Goal: Transaction & Acquisition: Book appointment/travel/reservation

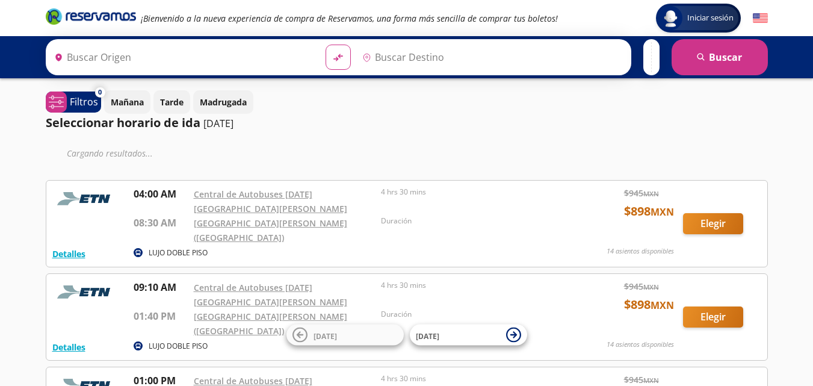
type input "[GEOGRAPHIC_DATA][PERSON_NAME] ([GEOGRAPHIC_DATA]), [GEOGRAPHIC_DATA]"
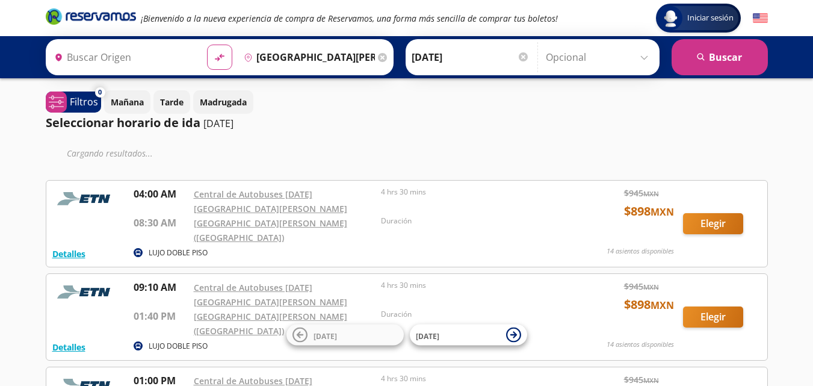
type input "[DATE][GEOGRAPHIC_DATA][PERSON_NAME], [GEOGRAPHIC_DATA]"
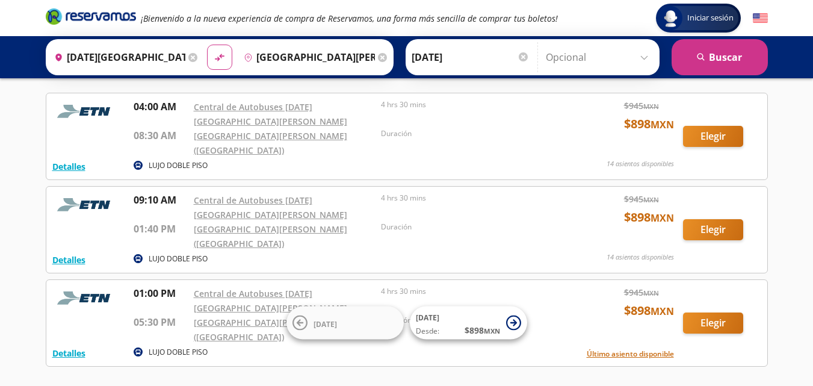
scroll to position [52, 0]
click at [712, 312] on button "Elegir" at bounding box center [713, 322] width 60 height 21
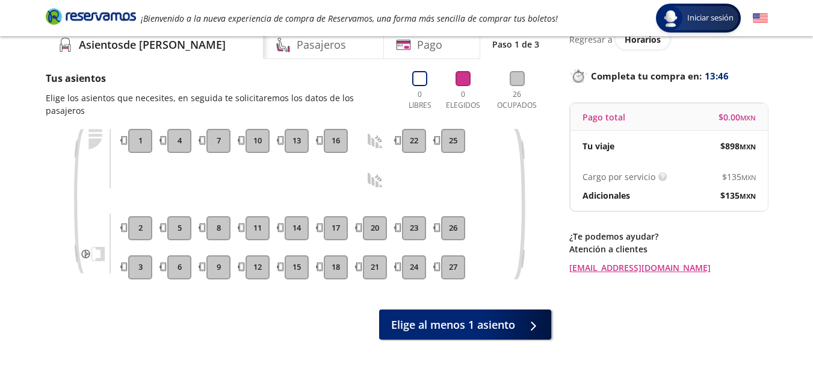
scroll to position [51, 0]
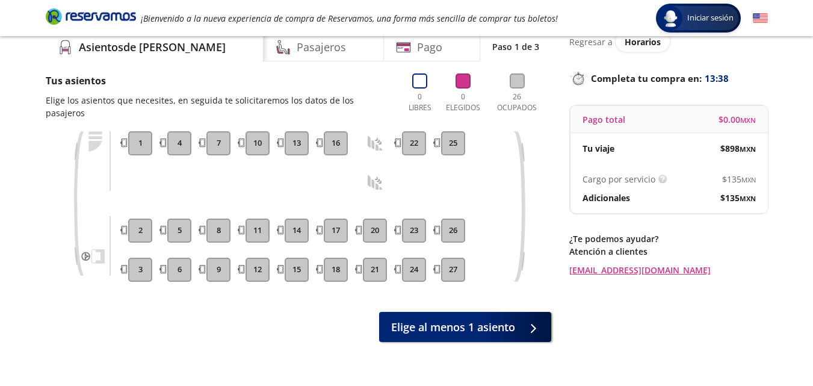
click at [446, 265] on button "27" at bounding box center [453, 270] width 24 height 24
click at [451, 241] on button "26" at bounding box center [453, 230] width 24 height 24
click at [410, 232] on button "23" at bounding box center [414, 230] width 24 height 24
drag, startPoint x: 411, startPoint y: 259, endPoint x: 357, endPoint y: 269, distance: 54.4
click at [357, 269] on div "3 2 1 6 5 4 9 8 7 12 11 10 15 14 13 18 17 16 21 20 24 23 22 27 26 25" at bounding box center [316, 206] width 382 height 150
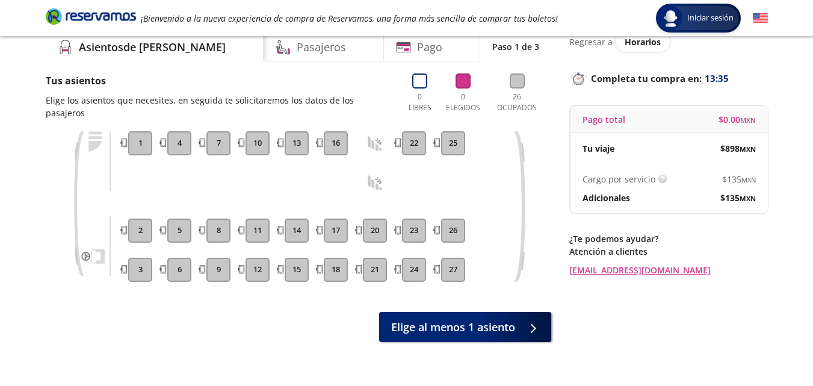
click at [363, 270] on button "21" at bounding box center [375, 270] width 24 height 24
drag, startPoint x: 345, startPoint y: 269, endPoint x: 344, endPoint y: 226, distance: 42.7
click at [344, 226] on div "18 17 16" at bounding box center [336, 206] width 30 height 150
click at [344, 226] on button "17" at bounding box center [336, 230] width 24 height 24
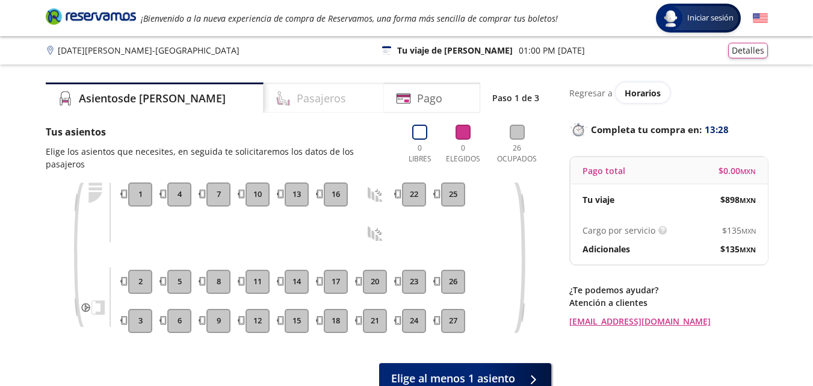
click at [308, 105] on div "Pasajeros" at bounding box center [324, 97] width 120 height 30
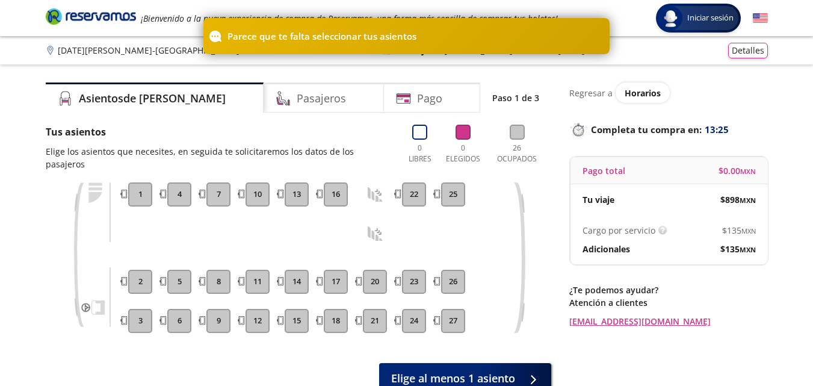
click at [206, 193] on button "7" at bounding box center [218, 194] width 24 height 24
click at [173, 193] on button "4" at bounding box center [179, 194] width 24 height 24
click at [150, 191] on button "1" at bounding box center [140, 194] width 24 height 24
click at [135, 291] on button "2" at bounding box center [140, 282] width 24 height 24
click at [168, 283] on button "5" at bounding box center [179, 282] width 24 height 24
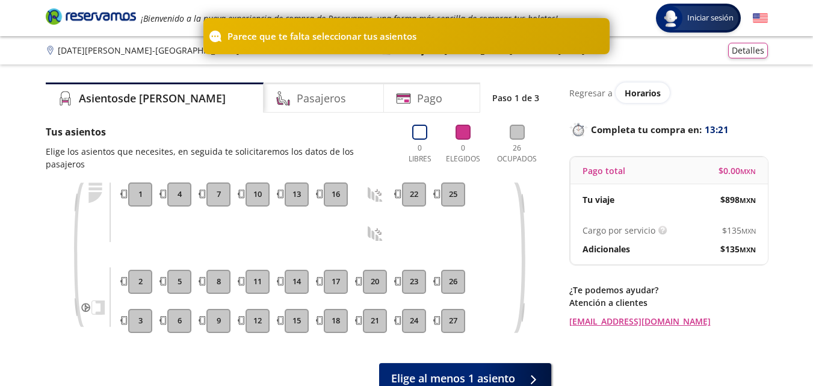
click at [236, 285] on div "3 2 1 6 5 4 9 8 7 12 11 10 15 14 13 18 17 16 21 20 24 23 22 27 26 25" at bounding box center [316, 257] width 382 height 150
drag, startPoint x: 271, startPoint y: 280, endPoint x: 331, endPoint y: 280, distance: 60.2
click at [331, 280] on div "3 2 1 6 5 4 9 8 7 12 11 10 15 14 13 18 17 16 21 20 24 23 22 27 26 25" at bounding box center [316, 257] width 382 height 150
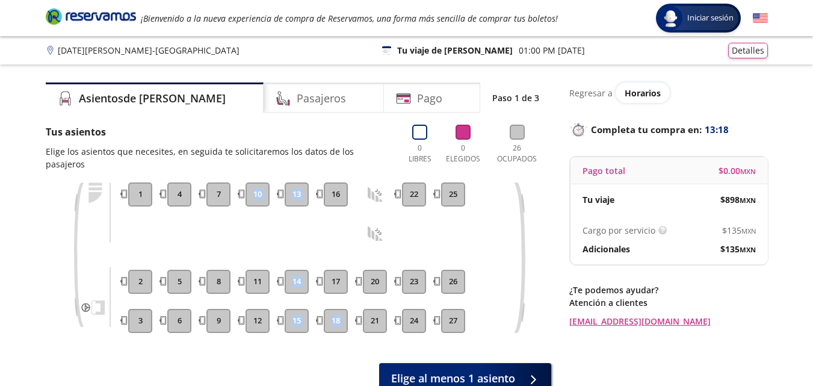
click at [336, 313] on button "18" at bounding box center [336, 321] width 24 height 24
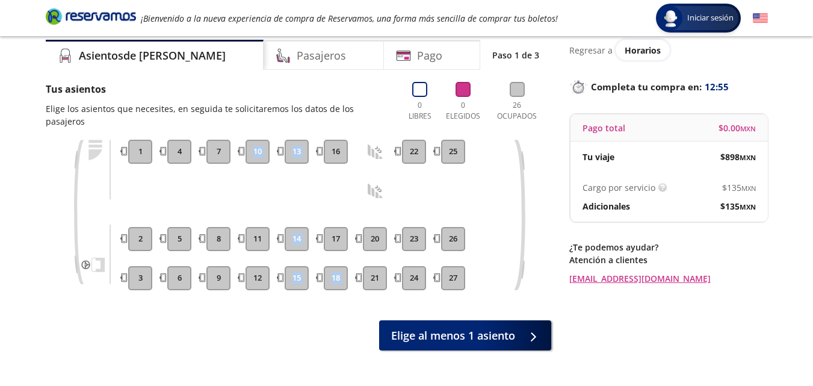
scroll to position [49, 0]
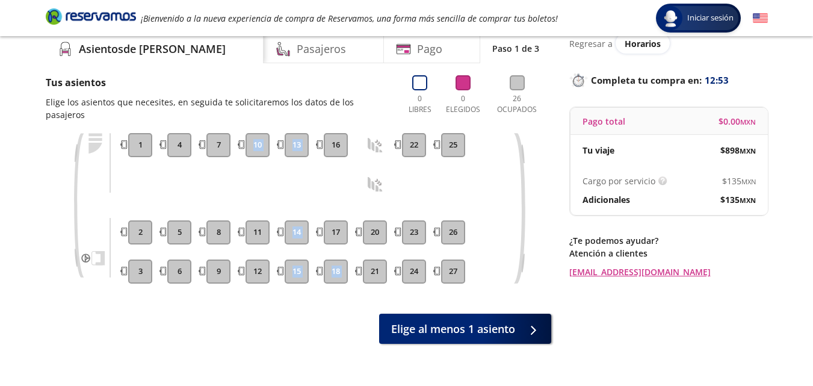
click at [312, 164] on div "3 2 1 6 5 4 9 8 7 12 11 10 15 14 13 18 17 16 21 20 24 23 22 27 26 25" at bounding box center [316, 208] width 382 height 150
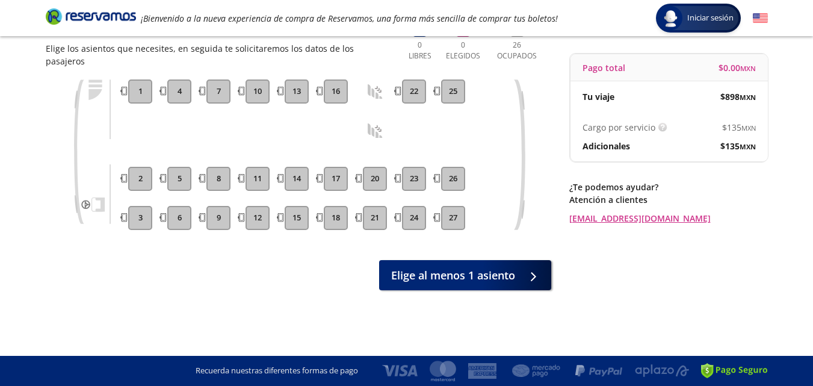
scroll to position [0, 0]
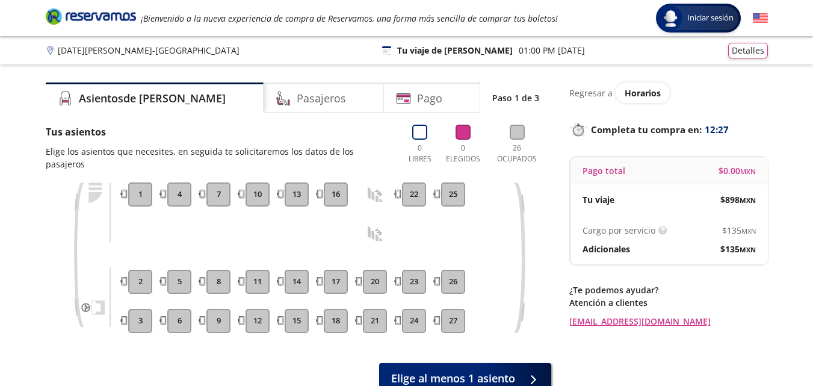
drag, startPoint x: 807, startPoint y: 82, endPoint x: 818, endPoint y: 90, distance: 12.9
click at [812, 90] on html "Group 9 Created with Sketch. Elige tus asientos San Miguel de Allende - Ciudad …" at bounding box center [406, 244] width 813 height 489
drag, startPoint x: 103, startPoint y: 48, endPoint x: 251, endPoint y: 52, distance: 147.5
click at [251, 52] on div "San Miguel de Allende - Ciudad de México 126 Tu viaje de ida 01:00 PM - 10 Sep …" at bounding box center [407, 51] width 722 height 16
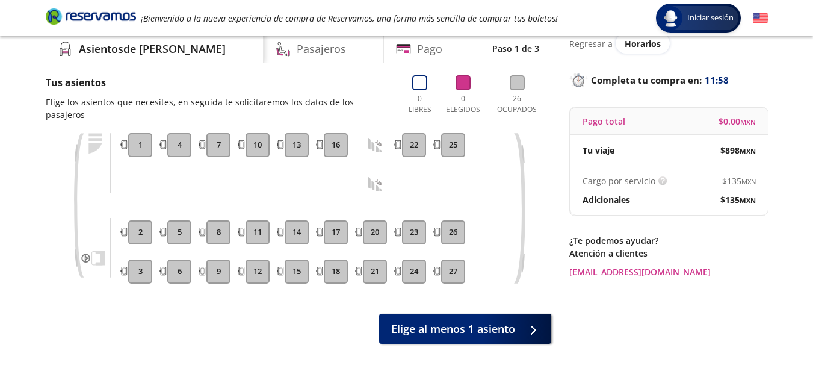
scroll to position [49, 0]
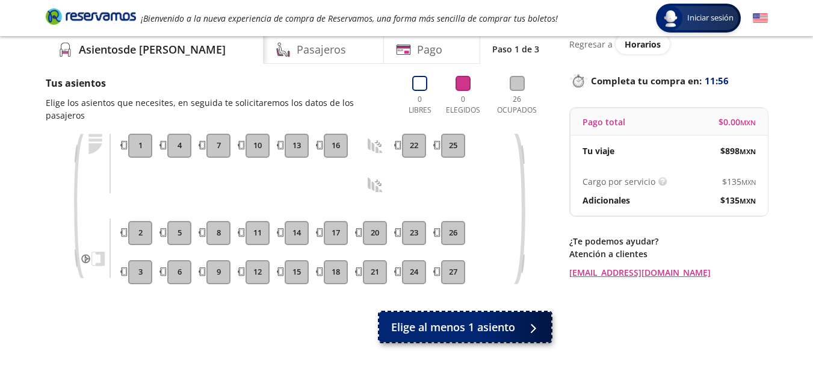
click at [434, 319] on span "Elige al menos 1 asiento" at bounding box center [453, 327] width 124 height 16
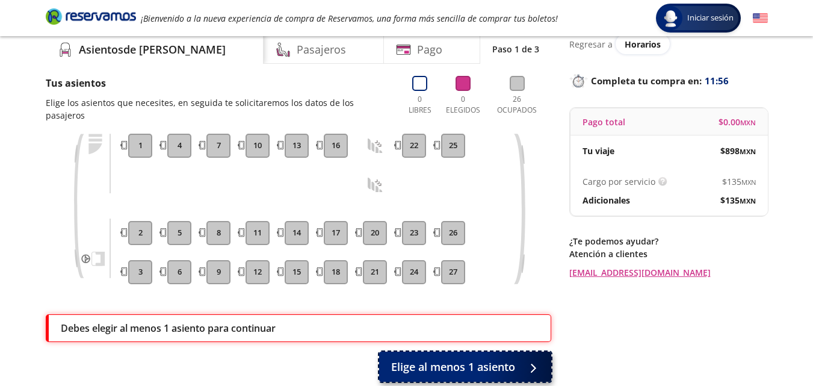
scroll to position [125, 0]
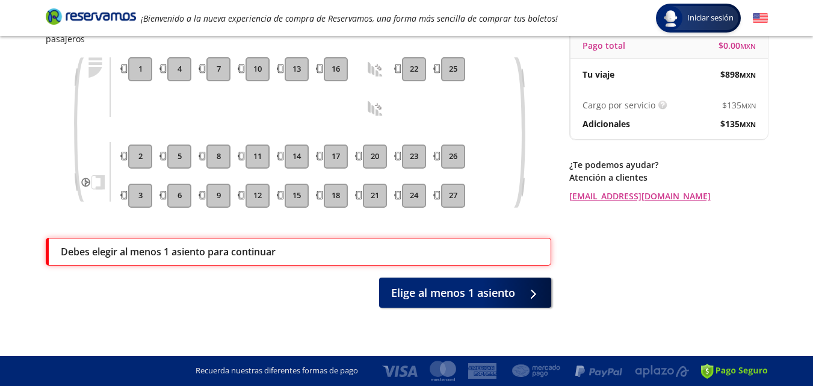
click at [156, 202] on div "3 2 1 6 5 4 9 8 7 12 11 10 15 14 13 18 17 16 21 20 24 23 22 27 26 25" at bounding box center [316, 132] width 382 height 150
drag, startPoint x: 141, startPoint y: 197, endPoint x: 140, endPoint y: 154, distance: 42.7
click at [140, 154] on div "3 2 1" at bounding box center [140, 132] width 30 height 150
drag, startPoint x: 140, startPoint y: 154, endPoint x: 87, endPoint y: 57, distance: 110.4
click at [87, 57] on div "3 2 1 6 5 4 9 8 7 12 11 10 15 14 13 18 17 16 21 20 24 23 22 27 26 25" at bounding box center [298, 132] width 454 height 150
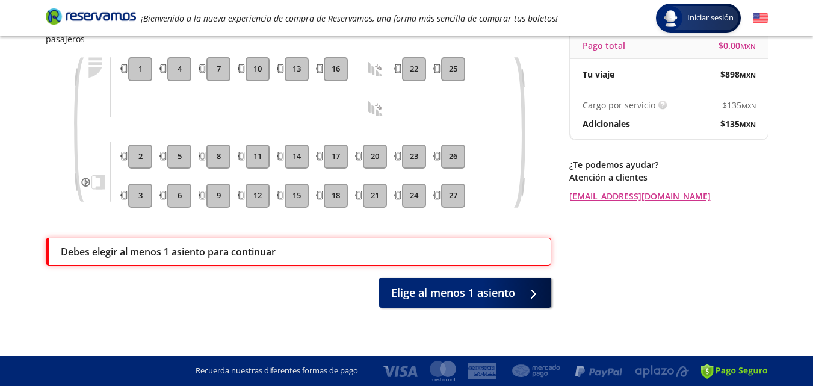
click at [87, 57] on icon at bounding box center [92, 129] width 42 height 144
click at [375, 116] on icon at bounding box center [375, 108] width 15 height 15
click at [375, 110] on icon at bounding box center [375, 108] width 15 height 15
click at [375, 69] on icon at bounding box center [375, 69] width 15 height 15
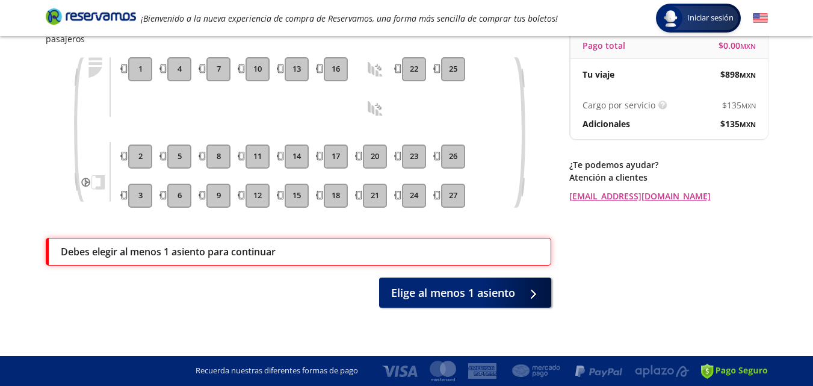
click at [375, 69] on icon at bounding box center [375, 69] width 15 height 15
click at [324, 71] on button "16" at bounding box center [336, 69] width 24 height 24
click at [330, 66] on button "16" at bounding box center [336, 69] width 24 height 24
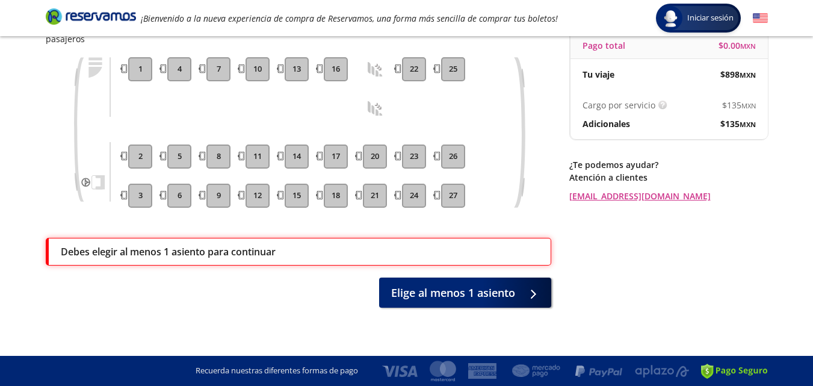
click at [330, 66] on button "16" at bounding box center [336, 69] width 24 height 24
click at [441, 67] on button "25" at bounding box center [453, 69] width 24 height 24
click at [408, 67] on button "22" at bounding box center [414, 69] width 24 height 24
click at [413, 168] on button "23" at bounding box center [414, 156] width 24 height 24
click at [463, 156] on button "26" at bounding box center [453, 156] width 24 height 24
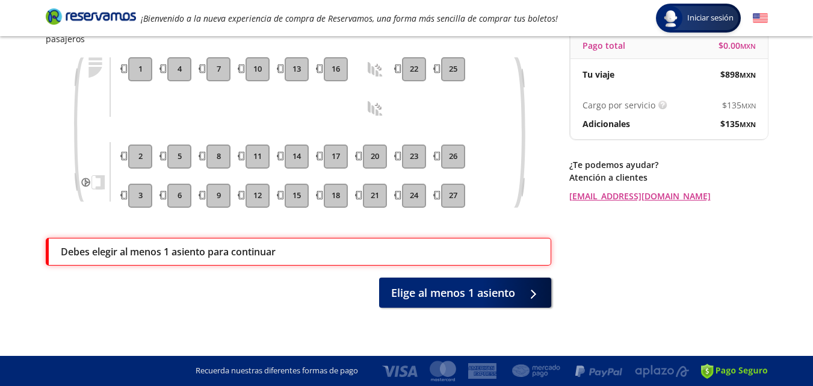
click at [463, 156] on button "26" at bounding box center [453, 156] width 24 height 24
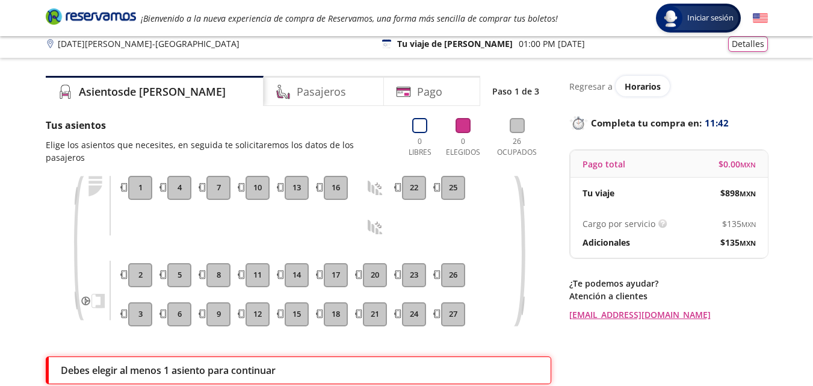
scroll to position [0, 0]
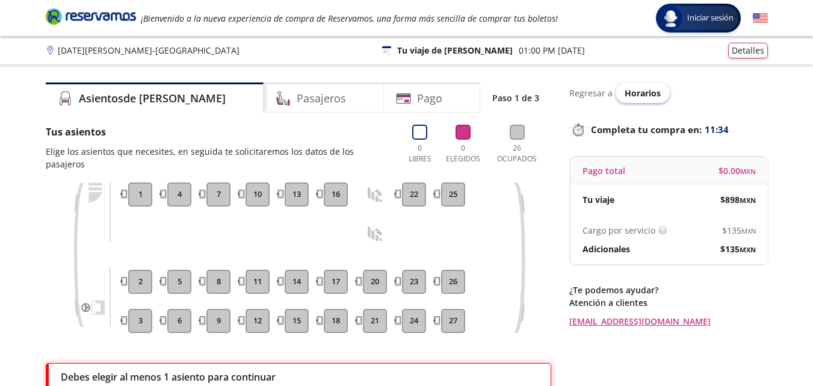
click at [640, 89] on span "Horarios" at bounding box center [643, 92] width 36 height 11
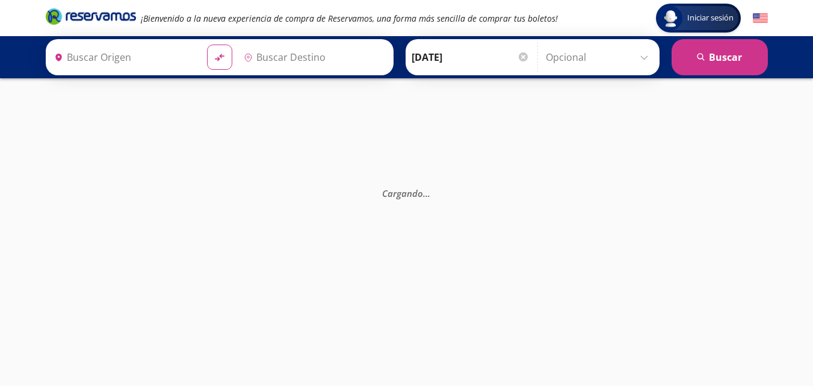
type input "[DATE][GEOGRAPHIC_DATA][PERSON_NAME], [GEOGRAPHIC_DATA]"
type input "[GEOGRAPHIC_DATA], [GEOGRAPHIC_DATA]"
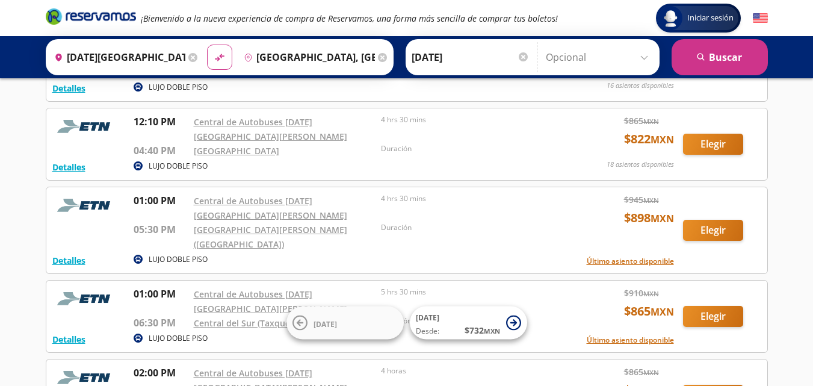
scroll to position [934, 0]
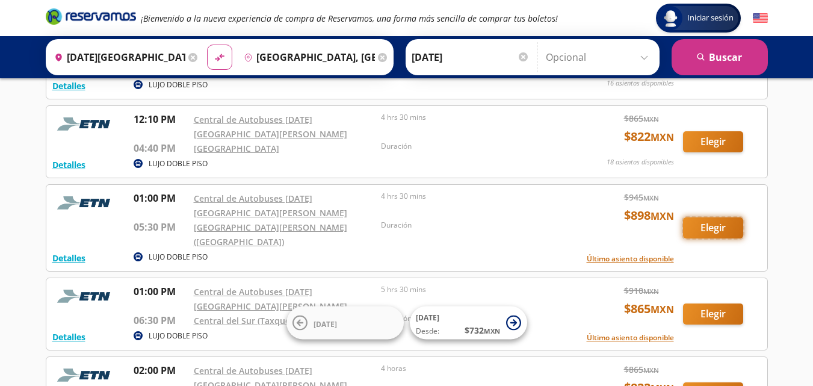
click at [726, 217] on button "Elegir" at bounding box center [713, 227] width 60 height 21
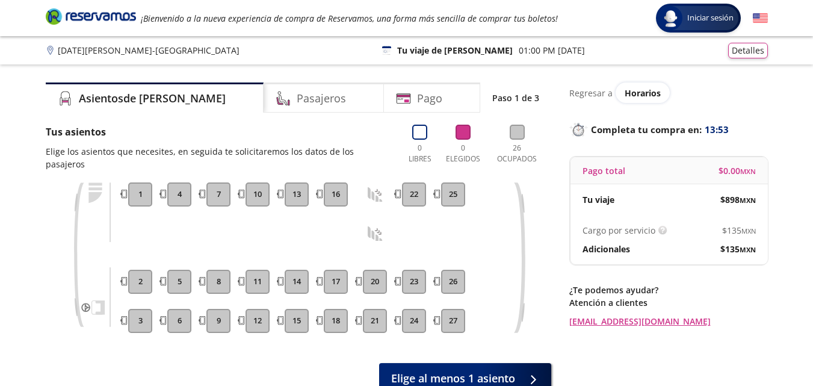
click at [450, 194] on button "25" at bounding box center [453, 194] width 24 height 24
click at [445, 289] on button "26" at bounding box center [453, 282] width 24 height 24
click at [448, 318] on button "27" at bounding box center [453, 321] width 24 height 24
click at [419, 313] on button "24" at bounding box center [414, 321] width 24 height 24
click at [413, 289] on button "23" at bounding box center [414, 282] width 24 height 24
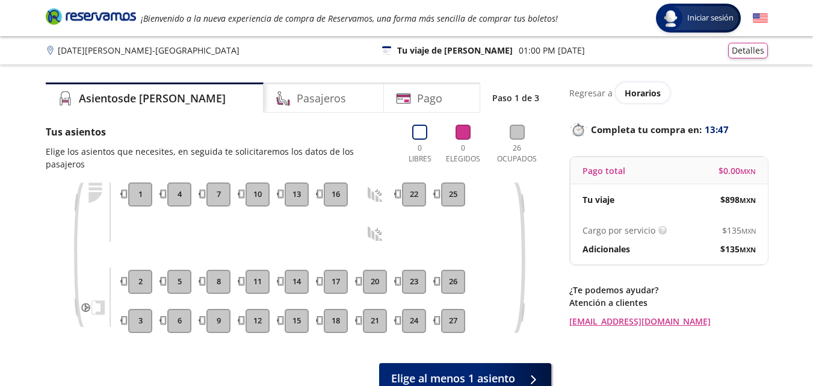
click at [410, 198] on button "22" at bounding box center [414, 194] width 24 height 24
click at [329, 191] on button "16" at bounding box center [336, 194] width 24 height 24
click at [335, 285] on button "17" at bounding box center [336, 282] width 24 height 24
click at [338, 325] on button "18" at bounding box center [336, 321] width 24 height 24
click at [301, 319] on button "15" at bounding box center [297, 321] width 24 height 24
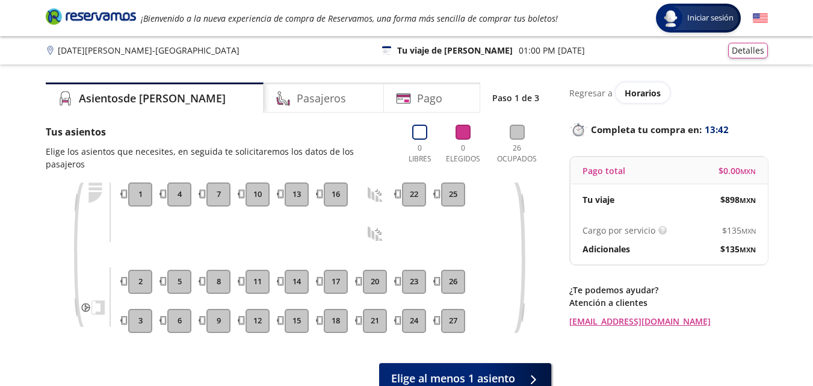
click at [297, 279] on button "14" at bounding box center [297, 282] width 24 height 24
click at [291, 185] on button "13" at bounding box center [297, 194] width 24 height 24
click at [268, 196] on button "10" at bounding box center [257, 194] width 24 height 24
click at [223, 188] on button "7" at bounding box center [218, 194] width 24 height 24
click at [190, 198] on button "4" at bounding box center [179, 194] width 24 height 24
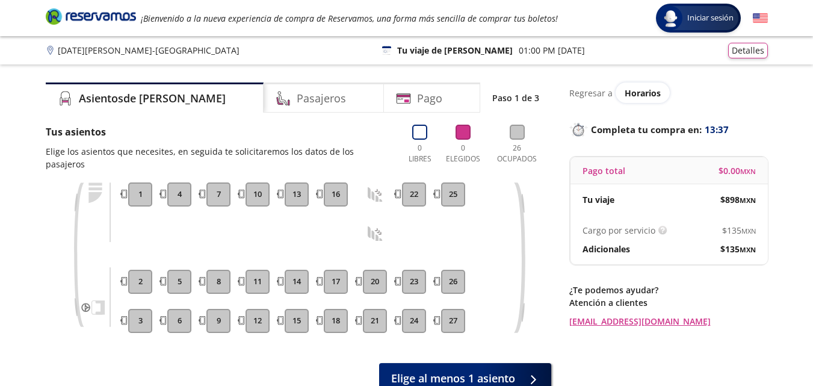
click at [148, 194] on button "1" at bounding box center [140, 194] width 24 height 24
click at [134, 314] on button "3" at bounding box center [140, 321] width 24 height 24
click at [176, 318] on button "6" at bounding box center [179, 321] width 24 height 24
click at [230, 321] on div "9" at bounding box center [218, 321] width 30 height 24
click at [257, 323] on button "12" at bounding box center [257, 321] width 24 height 24
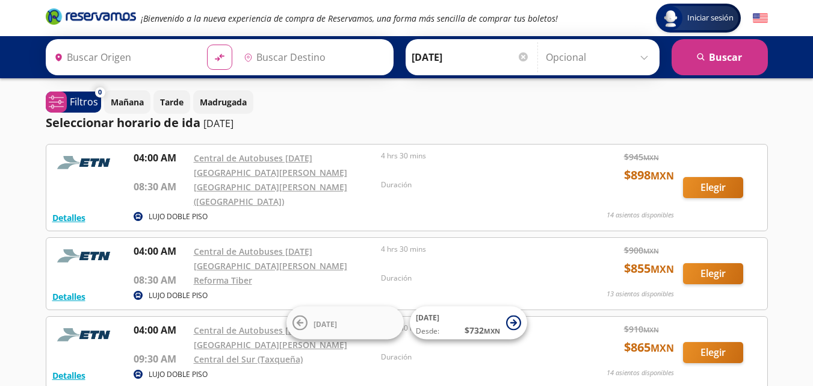
type input "[DATE][GEOGRAPHIC_DATA][PERSON_NAME], [GEOGRAPHIC_DATA]"
type input "[GEOGRAPHIC_DATA], [GEOGRAPHIC_DATA]"
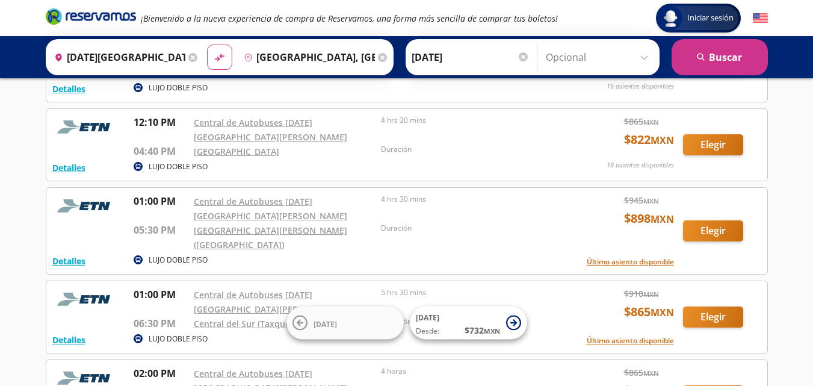
scroll to position [934, 0]
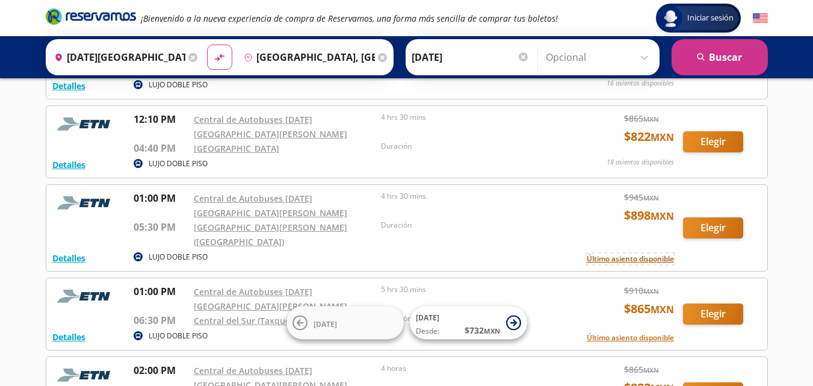
click at [614, 253] on button "Último asiento disponible" at bounding box center [630, 258] width 87 height 11
click at [731, 217] on button "Elegir" at bounding box center [713, 227] width 60 height 21
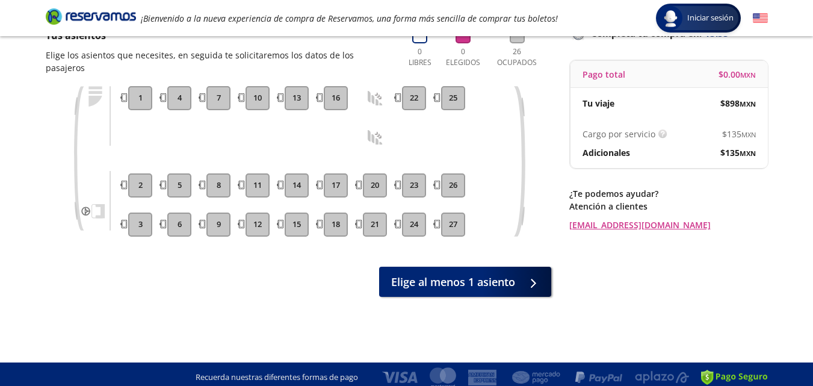
scroll to position [103, 0]
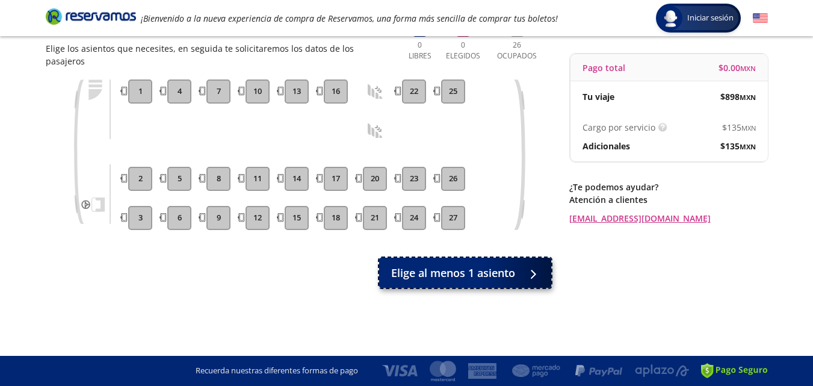
click at [429, 279] on span "Elige al menos 1 asiento" at bounding box center [453, 273] width 124 height 16
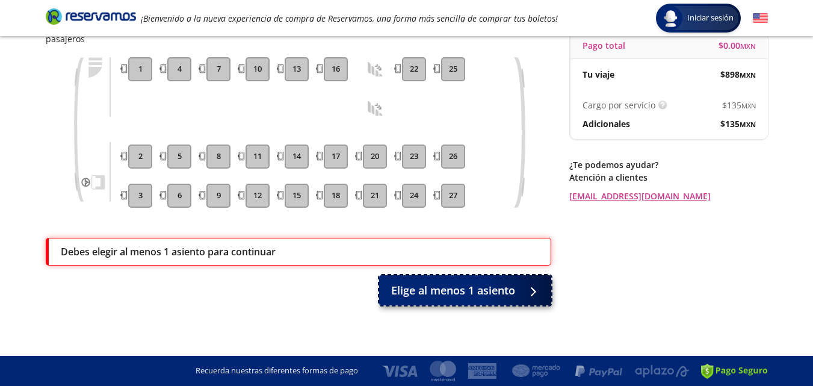
click at [430, 279] on button "Elige al menos 1 asiento" at bounding box center [465, 290] width 172 height 30
click at [441, 298] on button "Elige al menos 1 asiento" at bounding box center [465, 290] width 172 height 30
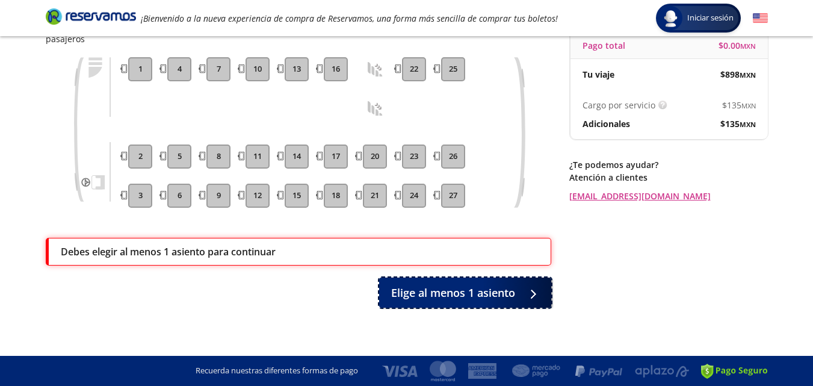
scroll to position [0, 0]
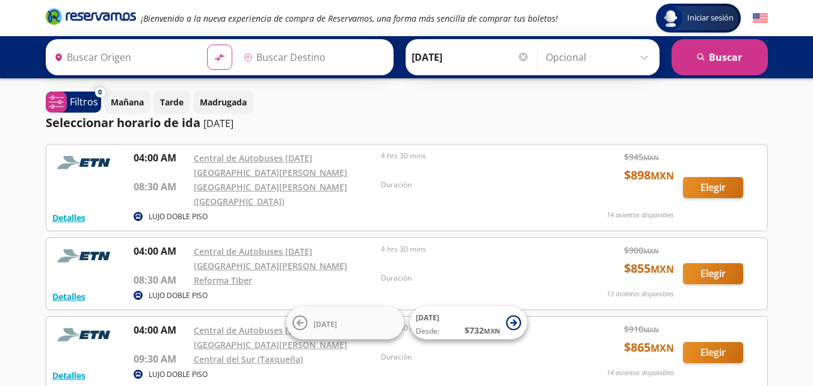
type input "[GEOGRAPHIC_DATA], [GEOGRAPHIC_DATA]"
type input "[DATE][GEOGRAPHIC_DATA][PERSON_NAME], [GEOGRAPHIC_DATA]"
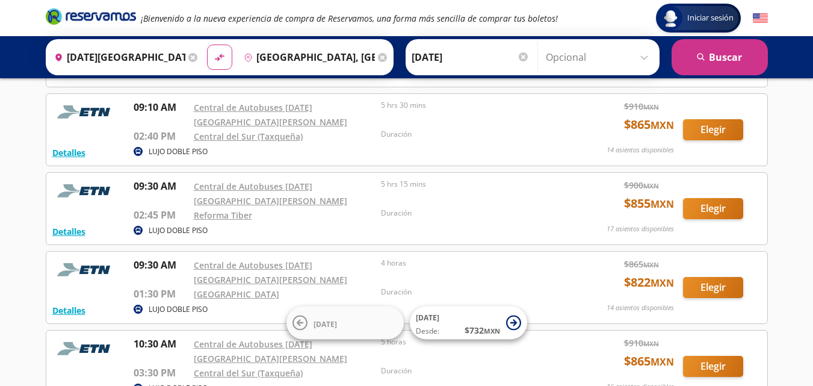
scroll to position [628, 0]
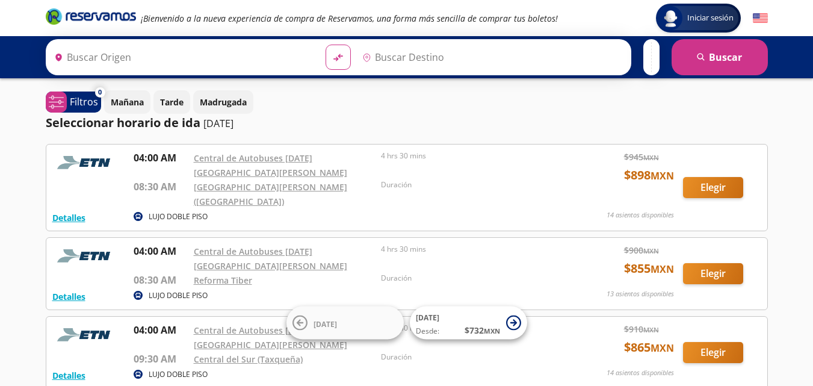
type input "[DATE][GEOGRAPHIC_DATA][PERSON_NAME], [GEOGRAPHIC_DATA]"
type input "[GEOGRAPHIC_DATA], [GEOGRAPHIC_DATA]"
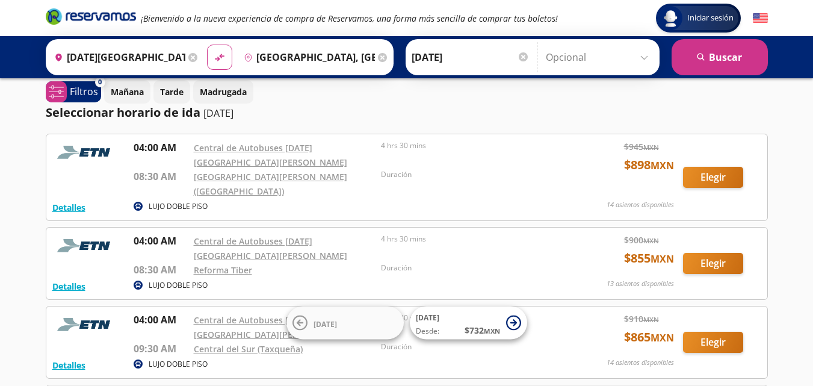
scroll to position [7, 0]
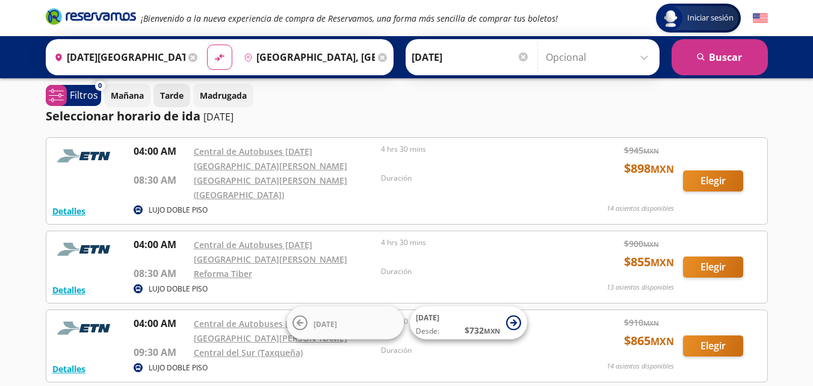
click at [181, 100] on p "Tarde" at bounding box center [171, 95] width 23 height 13
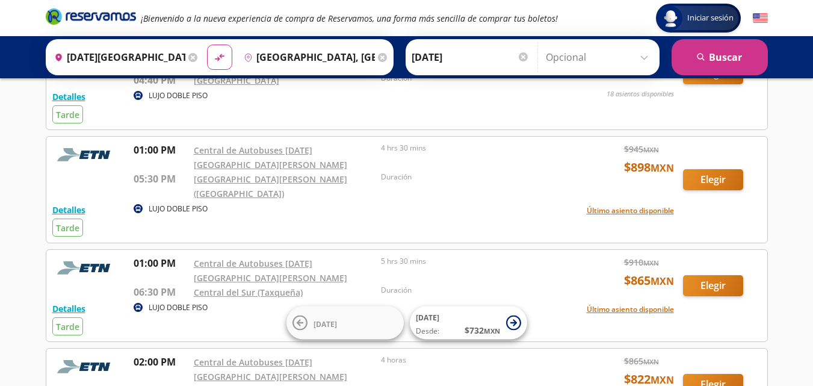
scroll to position [110, 0]
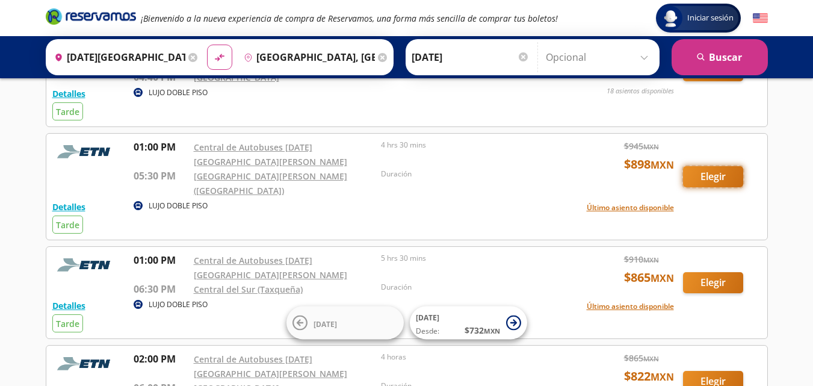
click at [709, 169] on button "Elegir" at bounding box center [713, 176] width 60 height 21
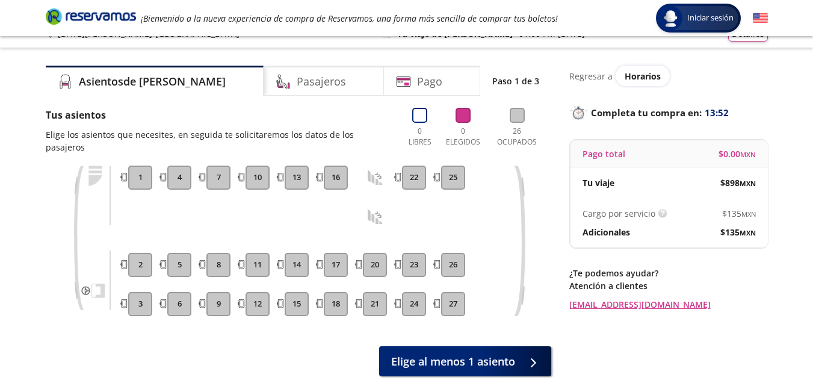
scroll to position [19, 0]
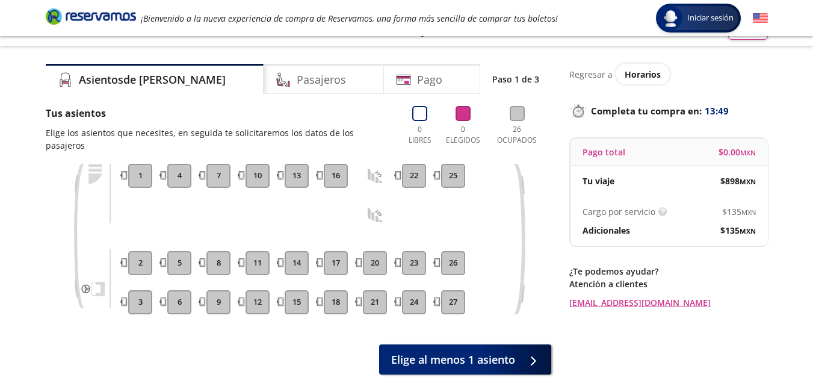
click at [413, 183] on button "22" at bounding box center [414, 176] width 24 height 24
click at [440, 177] on div "25" at bounding box center [453, 176] width 30 height 24
click at [406, 275] on div "24 23 22" at bounding box center [414, 239] width 30 height 150
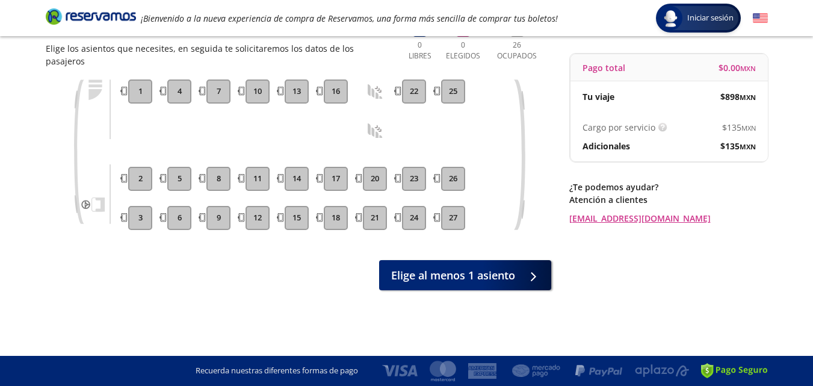
scroll to position [0, 0]
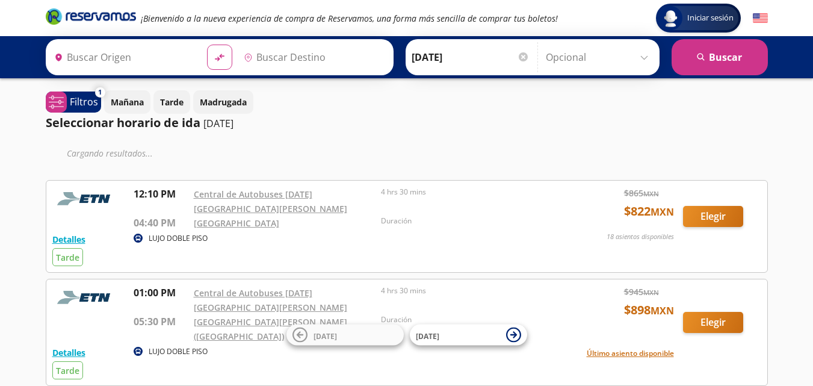
type input "[DATE][GEOGRAPHIC_DATA][PERSON_NAME], [GEOGRAPHIC_DATA]"
type input "[GEOGRAPHIC_DATA], [GEOGRAPHIC_DATA]"
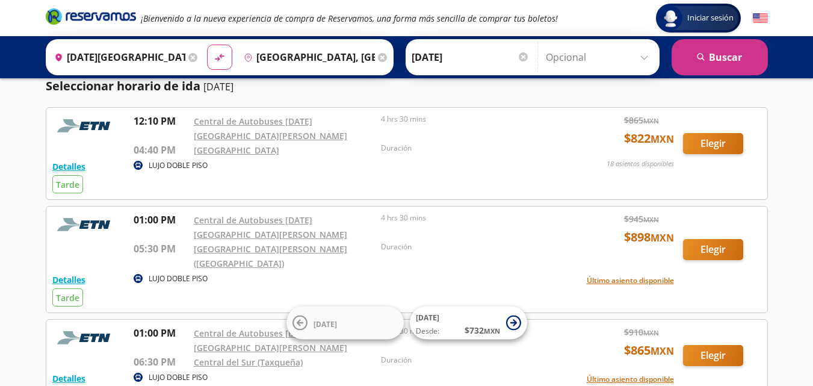
scroll to position [42, 0]
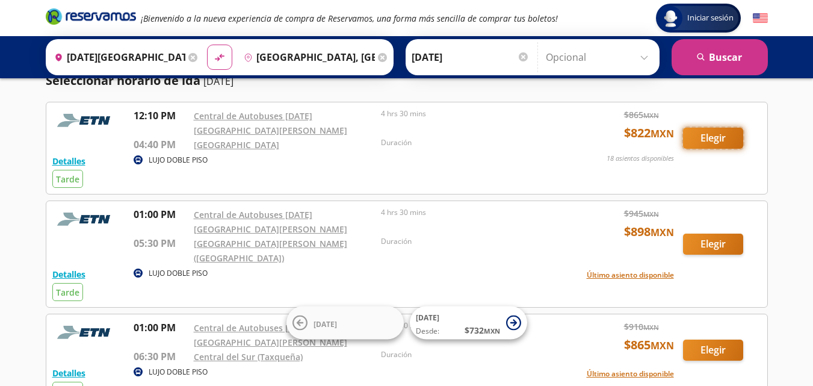
click at [715, 131] on button "Elegir" at bounding box center [713, 138] width 60 height 21
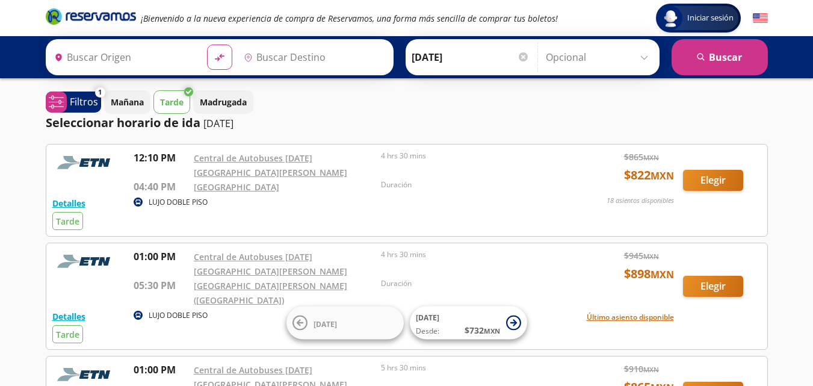
type input "[DATE][GEOGRAPHIC_DATA][PERSON_NAME], [GEOGRAPHIC_DATA]"
type input "[GEOGRAPHIC_DATA], [GEOGRAPHIC_DATA]"
click at [215, 51] on button "material-symbols:compare-arrows-rounded" at bounding box center [219, 57] width 23 height 23
type input "[GEOGRAPHIC_DATA], [GEOGRAPHIC_DATA]"
type input "[DATE][GEOGRAPHIC_DATA][PERSON_NAME], [GEOGRAPHIC_DATA]"
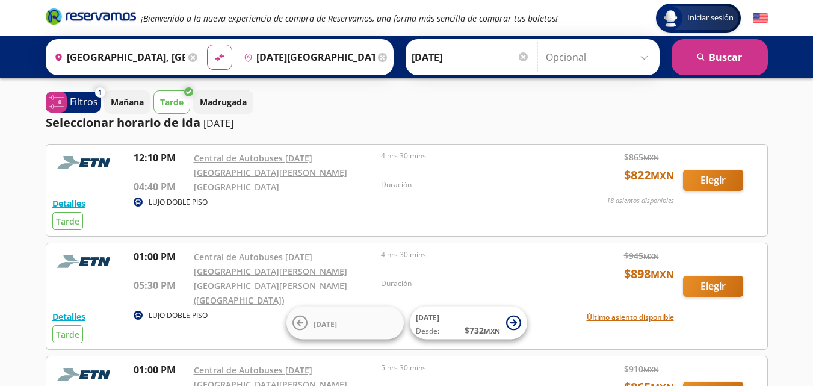
click at [524, 56] on div at bounding box center [523, 56] width 9 height 9
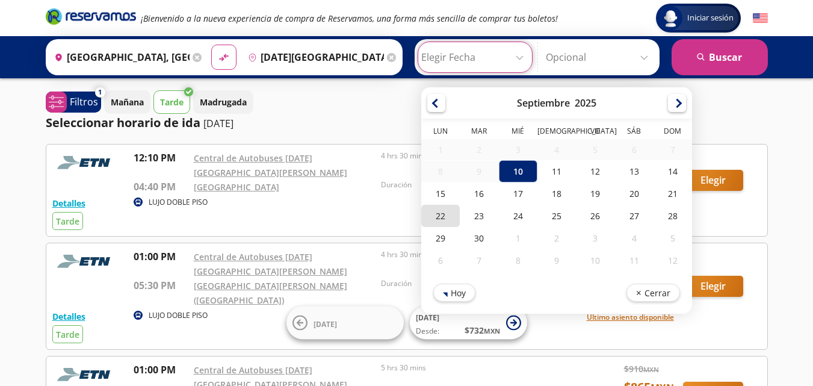
click at [442, 217] on div "22" at bounding box center [440, 216] width 39 height 22
type input "[DATE]"
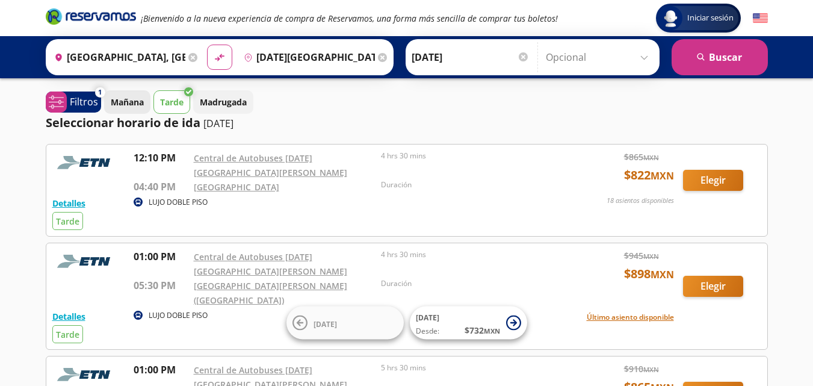
click at [123, 100] on p "Mañana" at bounding box center [127, 102] width 33 height 13
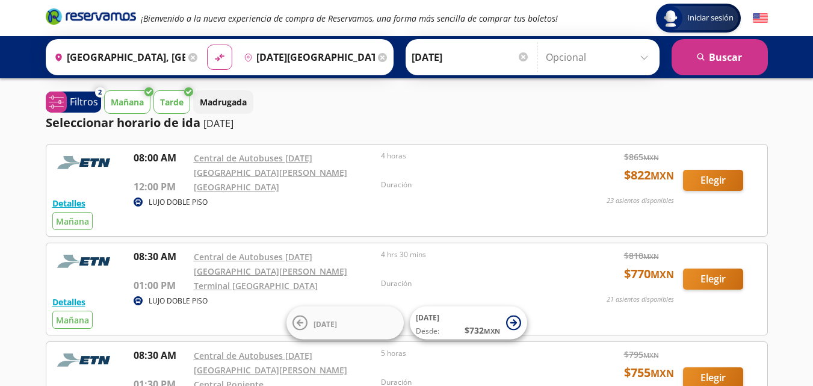
click at [179, 101] on p "Tarde" at bounding box center [171, 102] width 23 height 13
click at [759, 54] on button "search [GEOGRAPHIC_DATA]" at bounding box center [719, 57] width 96 height 36
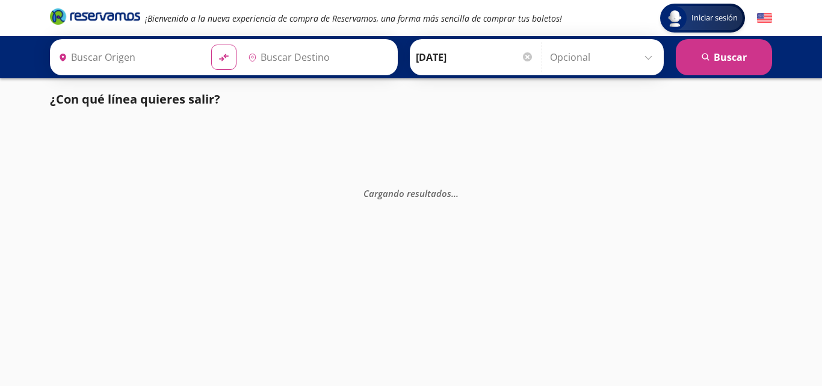
type input "[GEOGRAPHIC_DATA], [GEOGRAPHIC_DATA]"
type input "[DATE][GEOGRAPHIC_DATA][PERSON_NAME], [GEOGRAPHIC_DATA]"
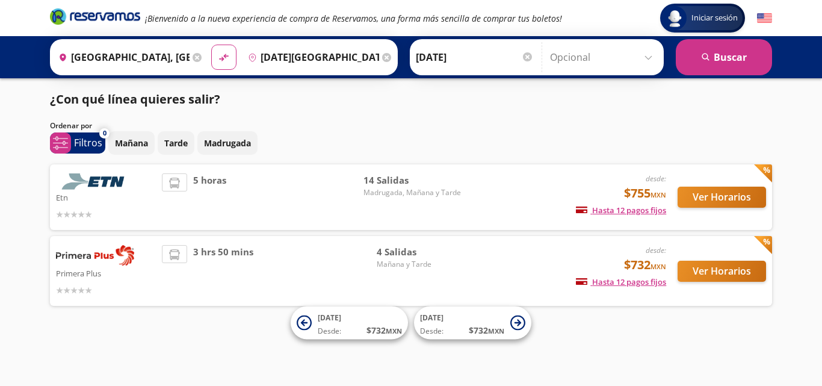
click at [114, 53] on input "[GEOGRAPHIC_DATA], [GEOGRAPHIC_DATA]" at bounding box center [122, 57] width 136 height 30
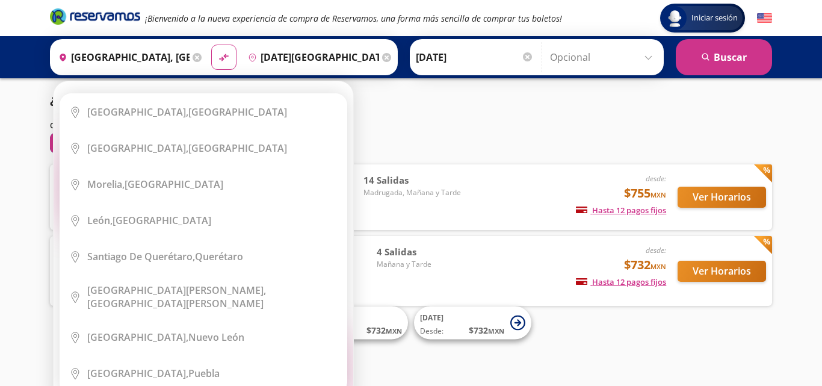
click at [114, 54] on div "Origen heroicons:map-pin-20-solid [GEOGRAPHIC_DATA], [GEOGRAPHIC_DATA] Elige tu…" at bounding box center [129, 57] width 152 height 31
click at [198, 63] on div "Origen heroicons:map-pin-20-solid [GEOGRAPHIC_DATA], [GEOGRAPHIC_DATA]" at bounding box center [129, 57] width 152 height 31
click at [200, 59] on icon at bounding box center [197, 57] width 9 height 9
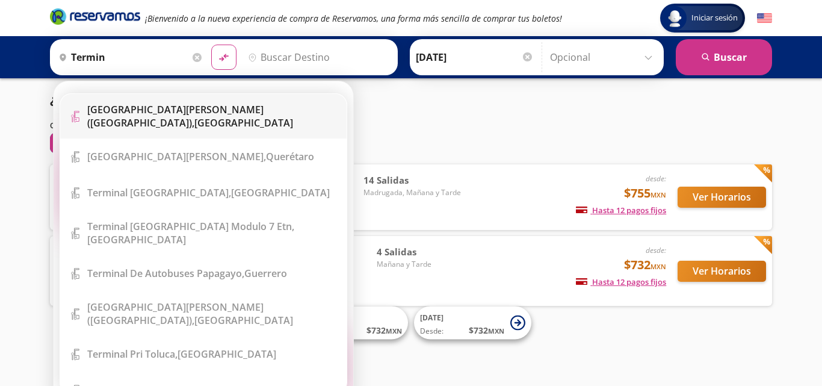
click at [304, 102] on li "Terminal Icon" at bounding box center [203, 116] width 286 height 45
type input "[GEOGRAPHIC_DATA][PERSON_NAME] ([GEOGRAPHIC_DATA]), [GEOGRAPHIC_DATA]"
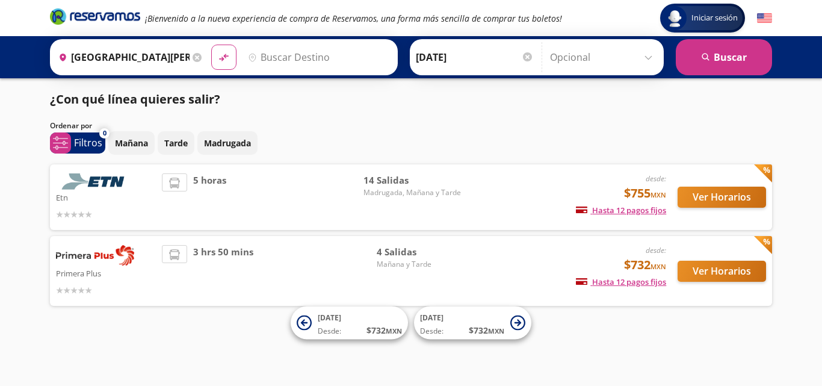
click at [289, 73] on div "Origen heroicons:map-pin-20-solid [GEOGRAPHIC_DATA][PERSON_NAME] ([GEOGRAPHIC_D…" at bounding box center [224, 57] width 348 height 36
click at [288, 64] on input "Destino" at bounding box center [317, 57] width 148 height 30
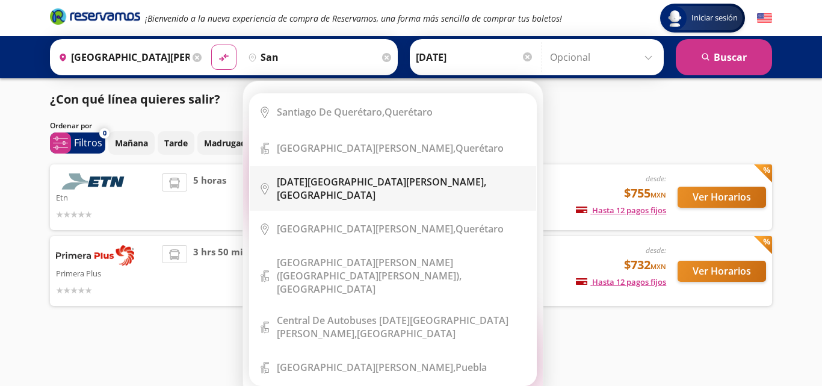
click at [411, 176] on li "City Icon [DATE][GEOGRAPHIC_DATA][PERSON_NAME], [GEOGRAPHIC_DATA]" at bounding box center [393, 188] width 286 height 45
type input "[DATE][GEOGRAPHIC_DATA][PERSON_NAME], [GEOGRAPHIC_DATA]"
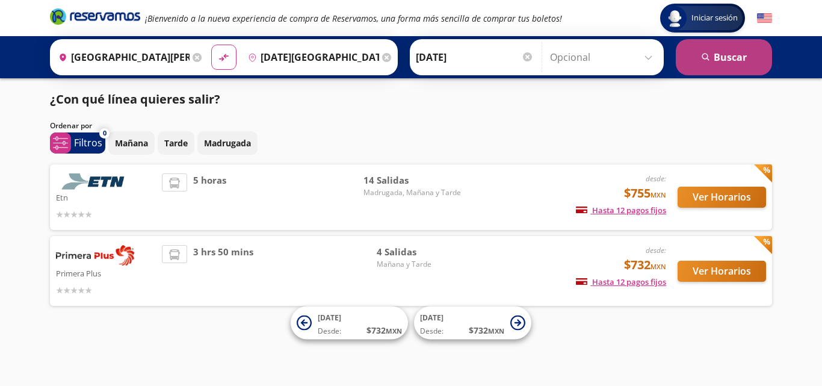
click at [713, 61] on button "search [GEOGRAPHIC_DATA]" at bounding box center [724, 57] width 96 height 36
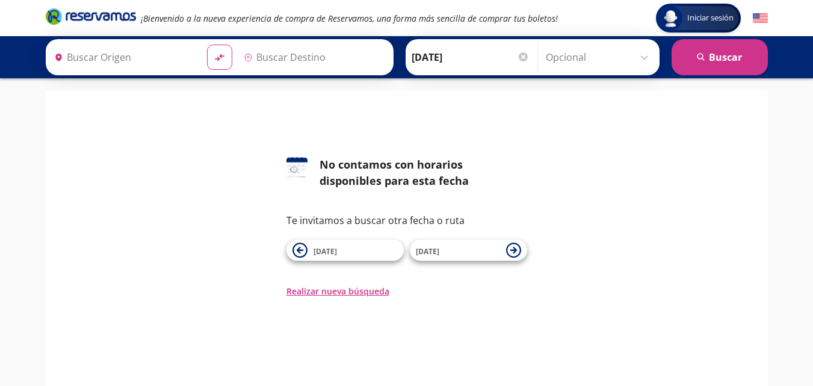
type input "[GEOGRAPHIC_DATA][PERSON_NAME] ([GEOGRAPHIC_DATA]), [GEOGRAPHIC_DATA]"
type input "[DATE][GEOGRAPHIC_DATA][PERSON_NAME], [GEOGRAPHIC_DATA]"
click at [192, 58] on icon at bounding box center [192, 57] width 9 height 9
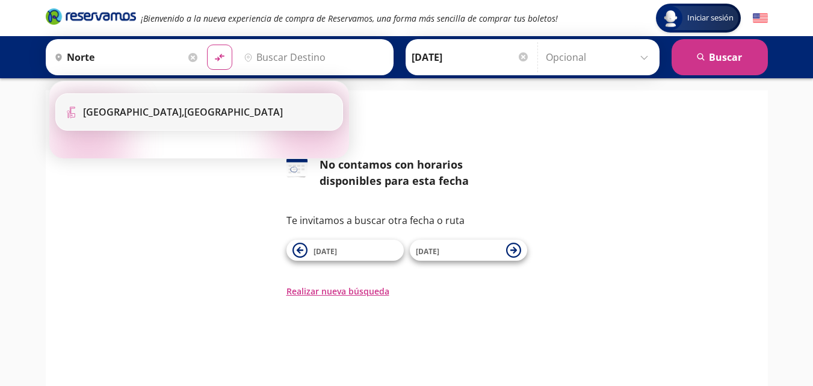
click at [190, 106] on div "[GEOGRAPHIC_DATA], [GEOGRAPHIC_DATA]" at bounding box center [183, 111] width 200 height 13
type input "[GEOGRAPHIC_DATA], [GEOGRAPHIC_DATA]"
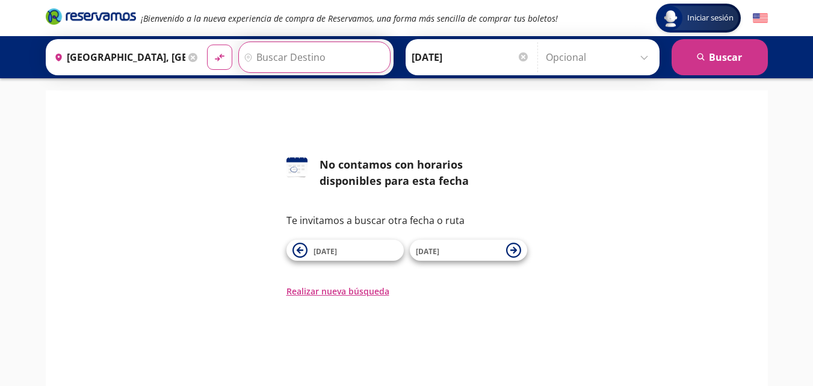
click at [298, 50] on input "Destino" at bounding box center [313, 57] width 148 height 30
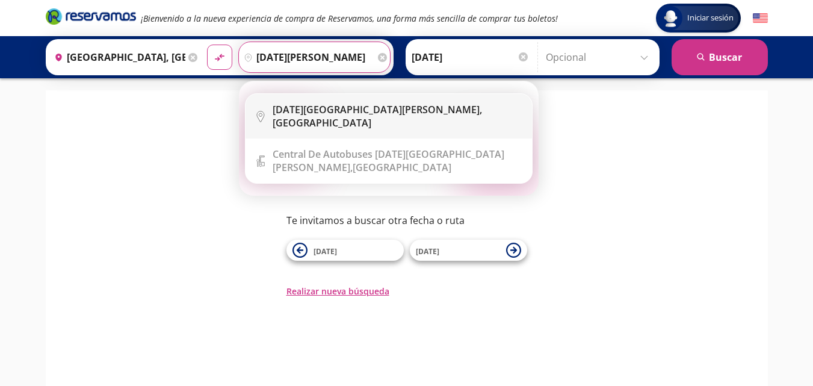
click at [356, 116] on b "[DATE][GEOGRAPHIC_DATA][PERSON_NAME]," at bounding box center [377, 109] width 209 height 13
type input "[DATE][GEOGRAPHIC_DATA][PERSON_NAME], [GEOGRAPHIC_DATA]"
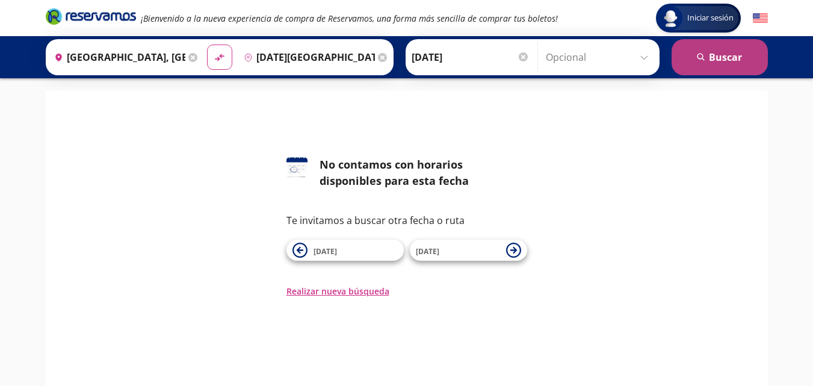
click at [733, 52] on button "search [GEOGRAPHIC_DATA]" at bounding box center [719, 57] width 96 height 36
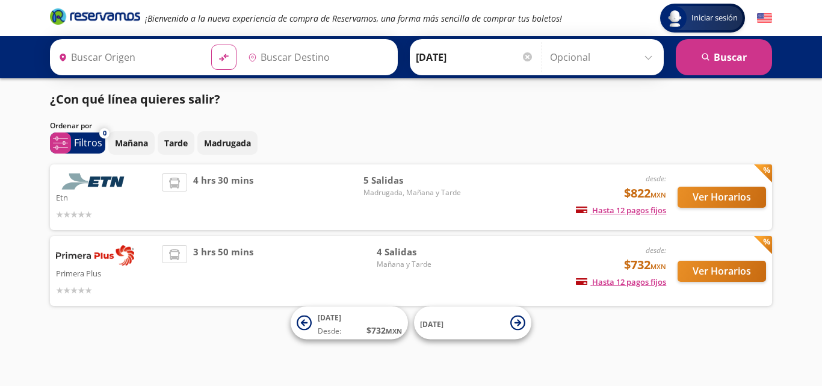
type input "[GEOGRAPHIC_DATA], [GEOGRAPHIC_DATA]"
type input "[DATE][GEOGRAPHIC_DATA][PERSON_NAME], [GEOGRAPHIC_DATA]"
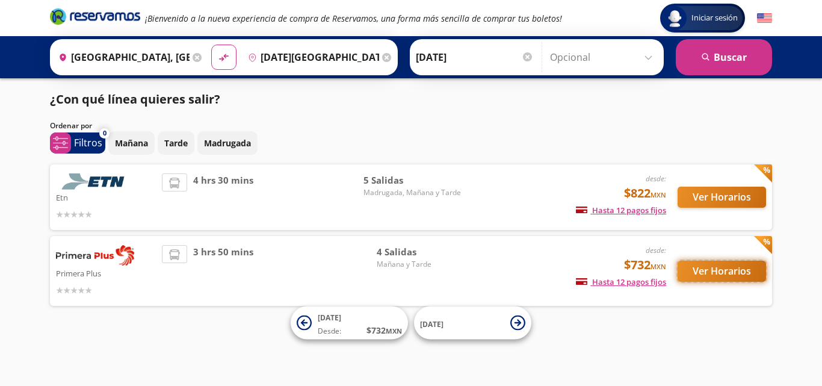
click at [748, 267] on button "Ver Horarios" at bounding box center [721, 271] width 88 height 21
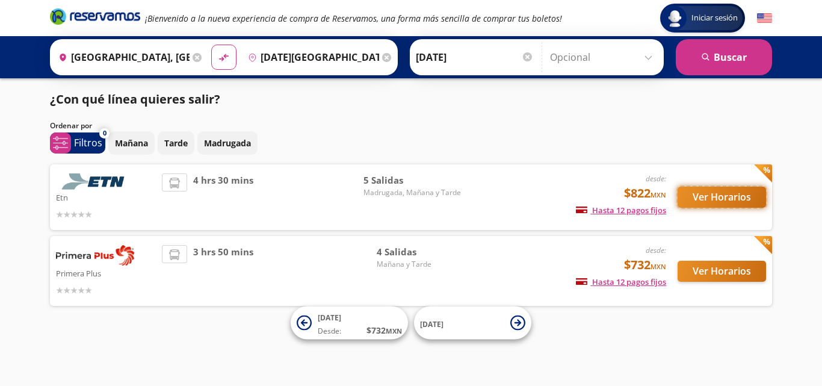
click at [727, 194] on button "Ver Horarios" at bounding box center [721, 197] width 88 height 21
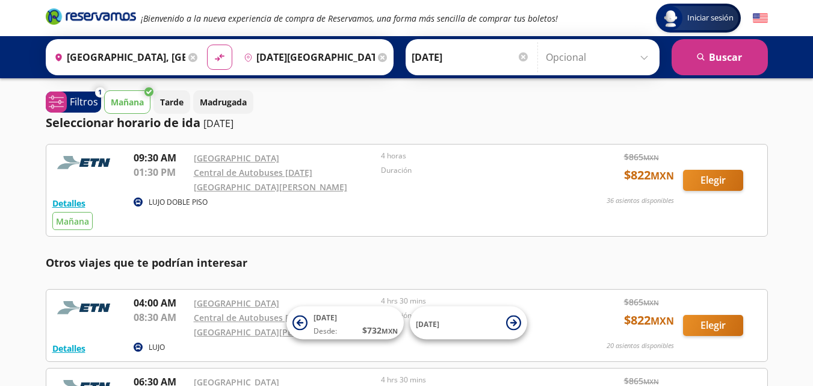
click at [383, 58] on icon at bounding box center [382, 57] width 9 height 9
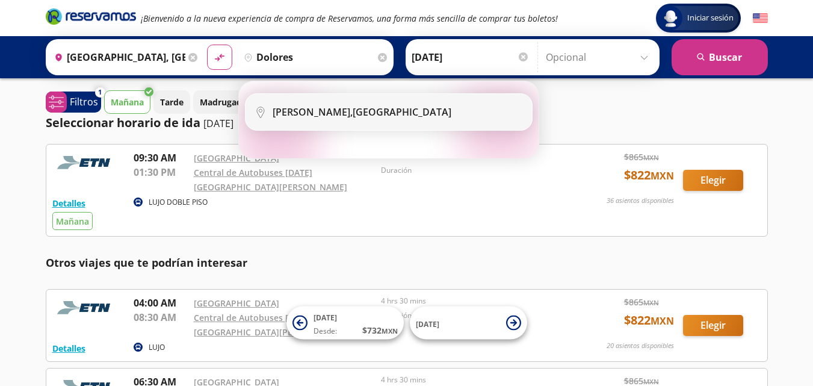
click at [513, 111] on div "[PERSON_NAME], [GEOGRAPHIC_DATA]" at bounding box center [398, 111] width 250 height 13
type input "[PERSON_NAME], [GEOGRAPHIC_DATA]"
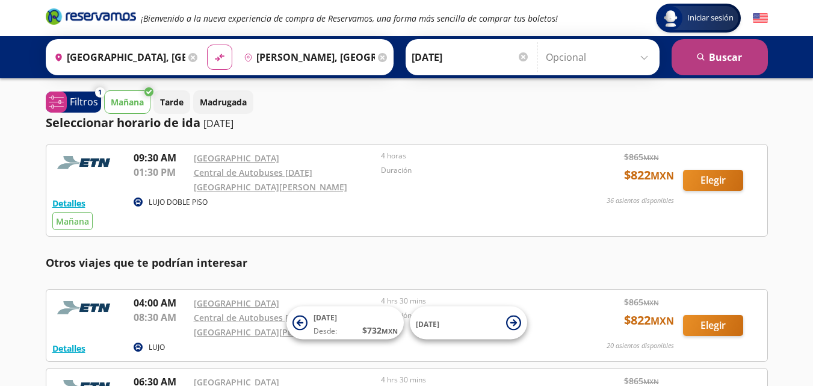
click at [705, 46] on button "search [GEOGRAPHIC_DATA]" at bounding box center [719, 57] width 96 height 36
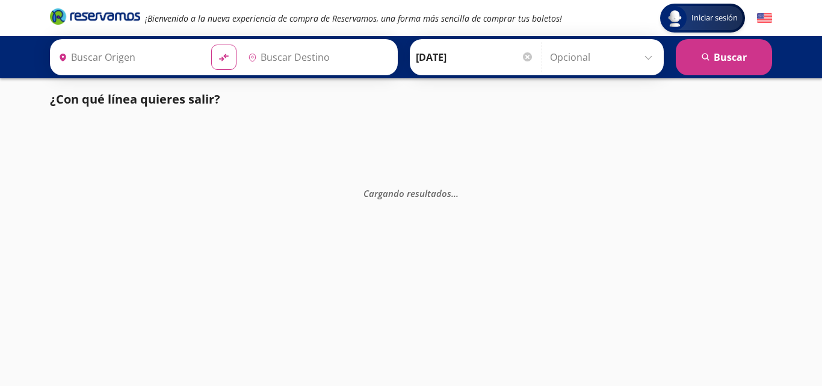
type input "[GEOGRAPHIC_DATA], [GEOGRAPHIC_DATA]"
type input "[PERSON_NAME], [GEOGRAPHIC_DATA]"
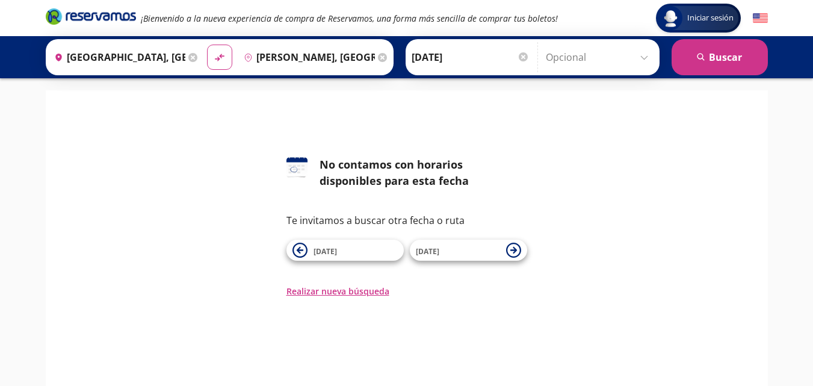
click at [387, 59] on icon at bounding box center [382, 57] width 9 height 9
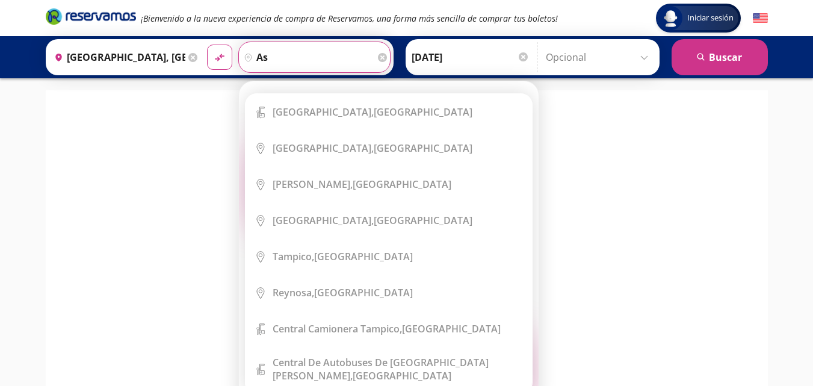
type input "a"
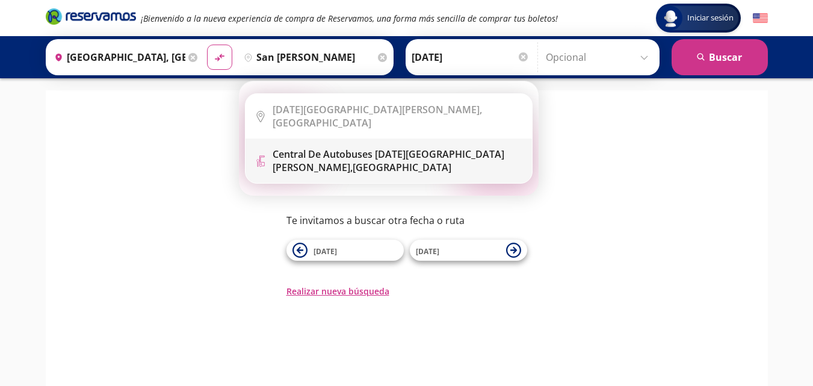
click at [421, 153] on div "Central de Autobuses [DATE][GEOGRAPHIC_DATA][PERSON_NAME], [GEOGRAPHIC_DATA]" at bounding box center [398, 160] width 250 height 26
type input "Central de Autobuses [DATE][GEOGRAPHIC_DATA][PERSON_NAME], [GEOGRAPHIC_DATA]"
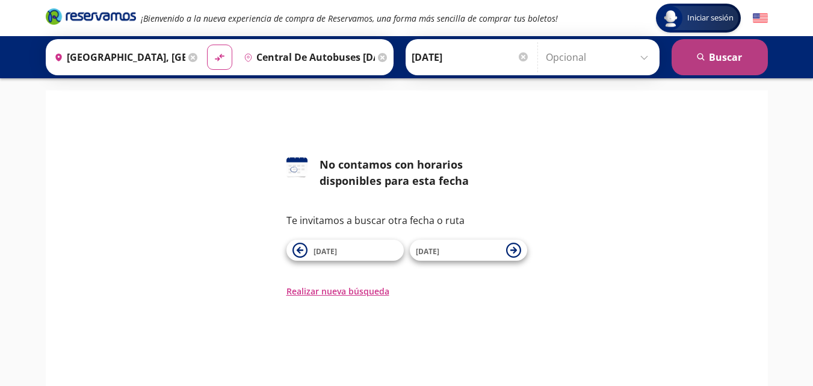
click at [715, 59] on button "search [GEOGRAPHIC_DATA]" at bounding box center [719, 57] width 96 height 36
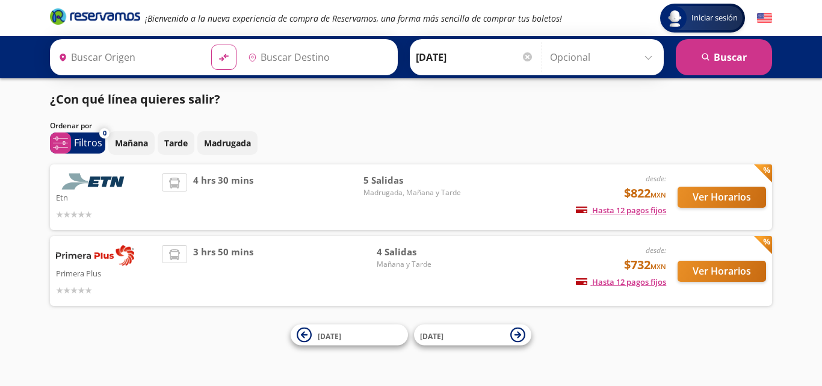
type input "[GEOGRAPHIC_DATA], [GEOGRAPHIC_DATA]"
type input "Central de Autobuses [DATE][GEOGRAPHIC_DATA][PERSON_NAME], [GEOGRAPHIC_DATA]"
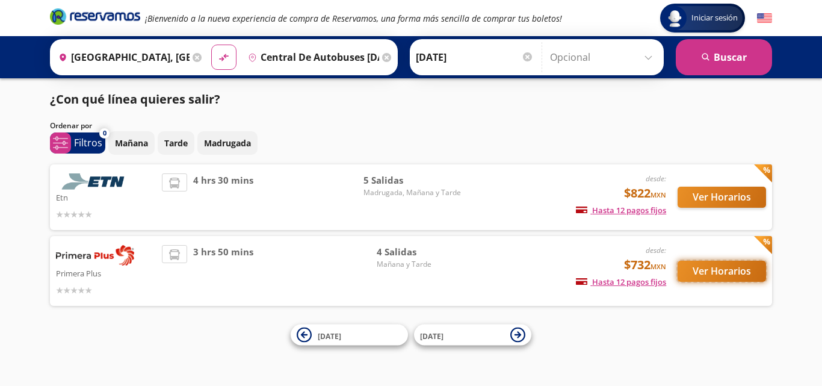
click at [705, 268] on button "Ver Horarios" at bounding box center [721, 271] width 88 height 21
